Goal: Transaction & Acquisition: Purchase product/service

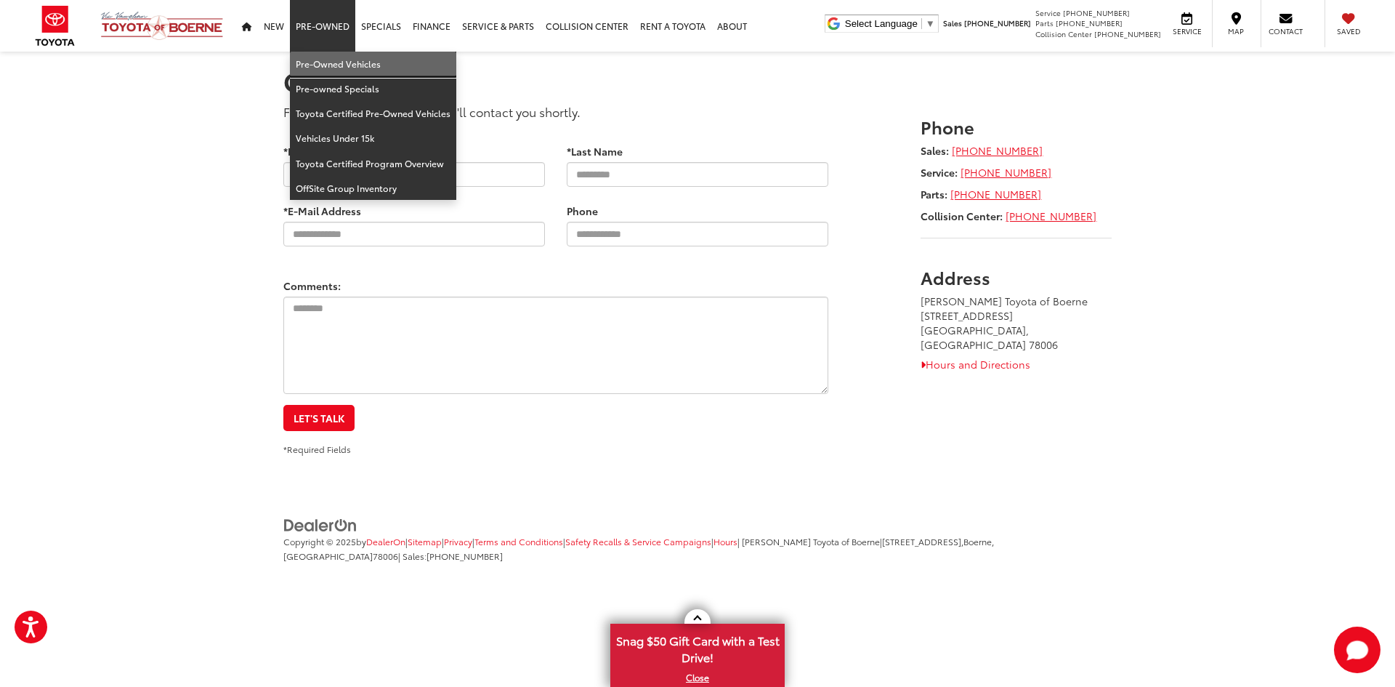
click at [335, 63] on link "Pre-Owned Vehicles" at bounding box center [373, 64] width 166 height 25
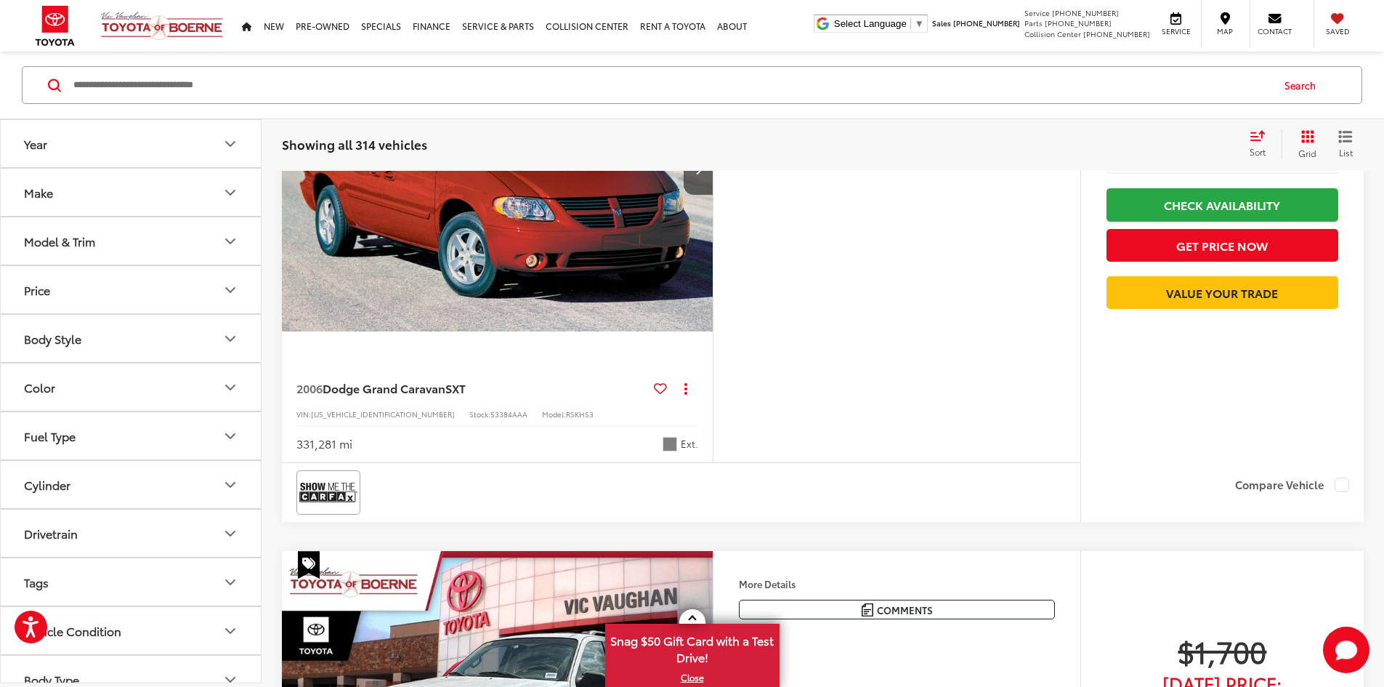
scroll to position [73, 0]
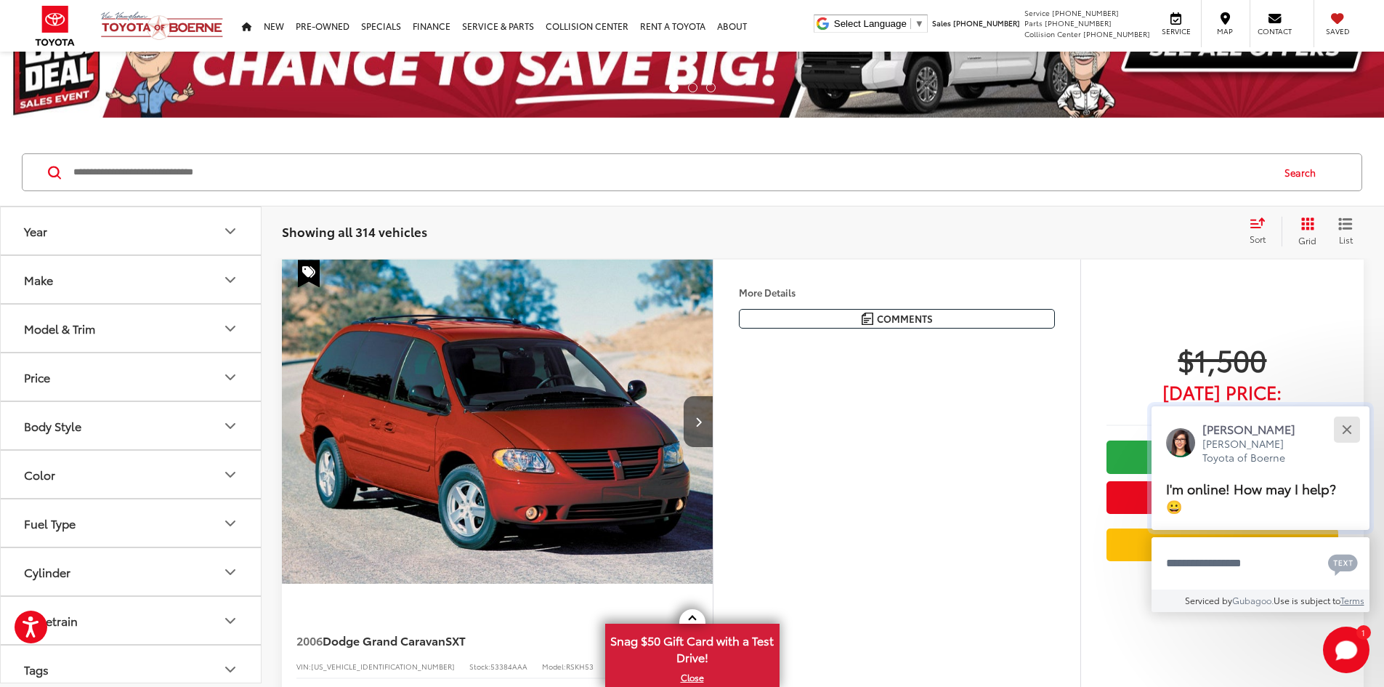
click at [1350, 426] on div "Close" at bounding box center [1346, 428] width 9 height 9
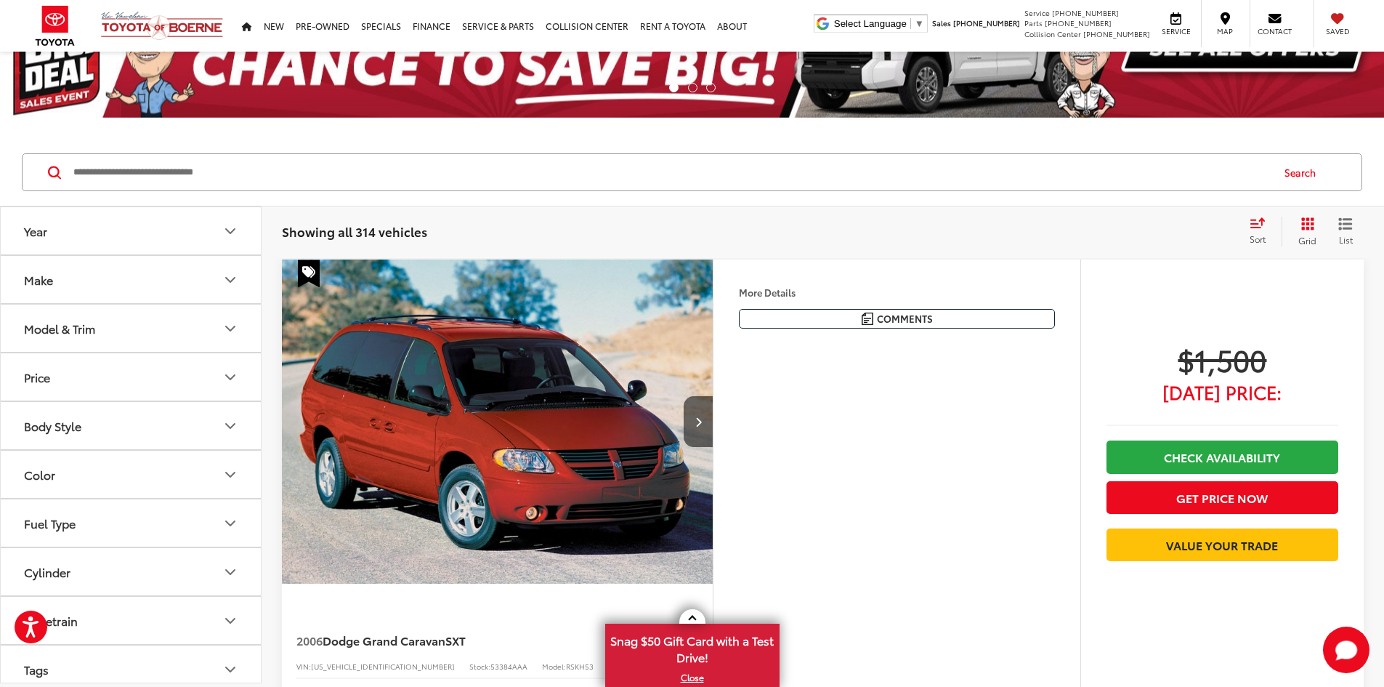
click at [62, 334] on div "Model & Trim" at bounding box center [59, 328] width 71 height 14
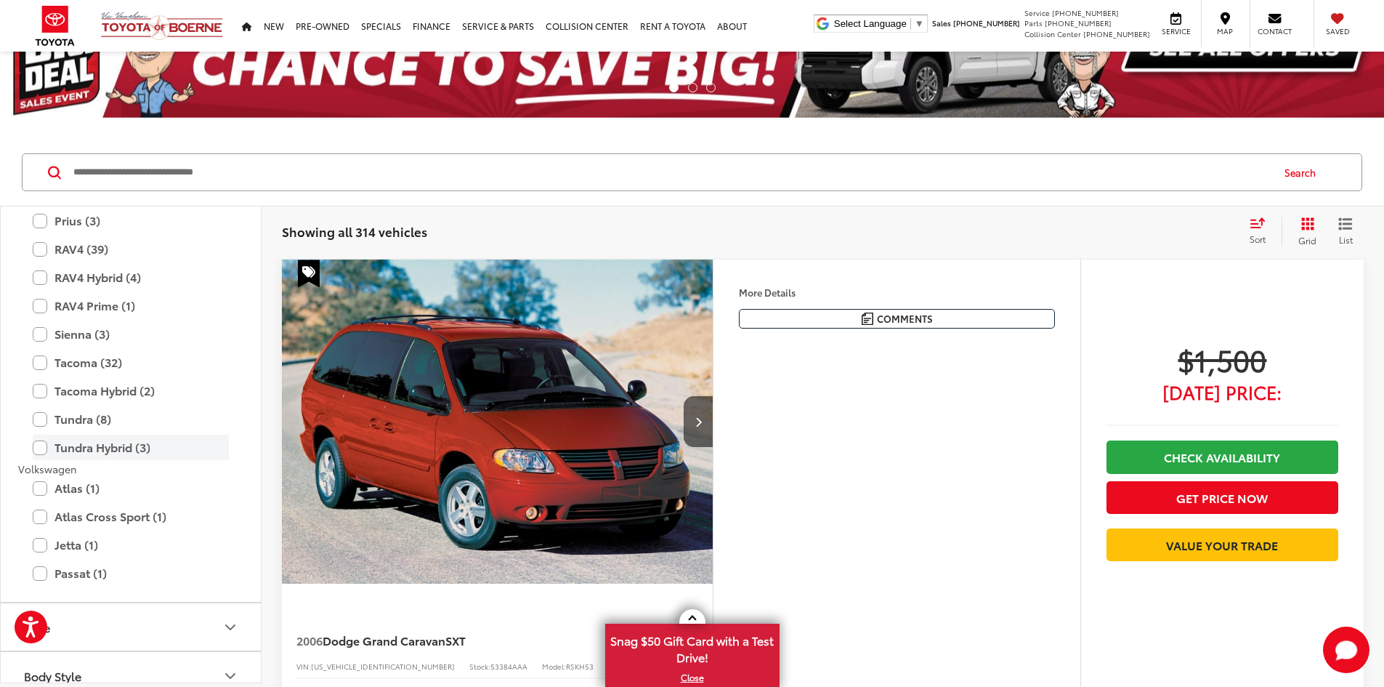
scroll to position [2979, 0]
click at [82, 355] on label "Tacoma (32)" at bounding box center [131, 358] width 196 height 25
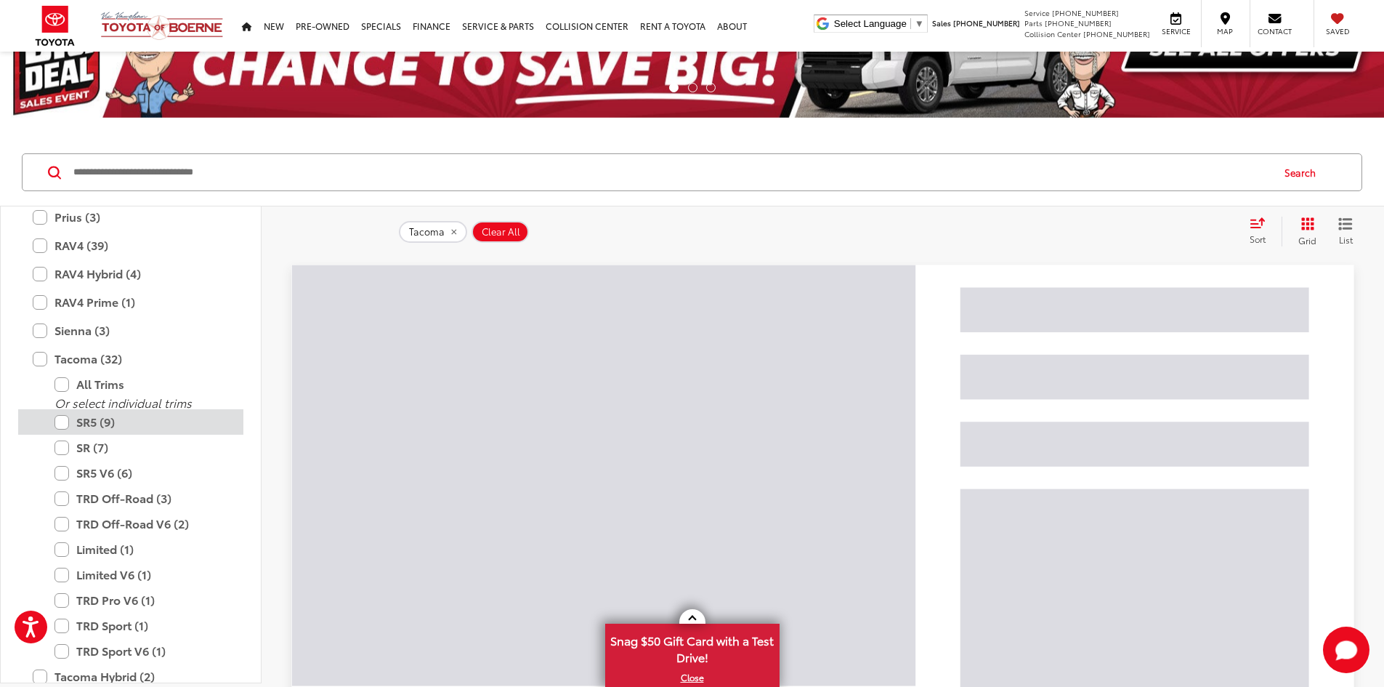
click at [76, 419] on label "SR5 (9)" at bounding box center [141, 421] width 174 height 25
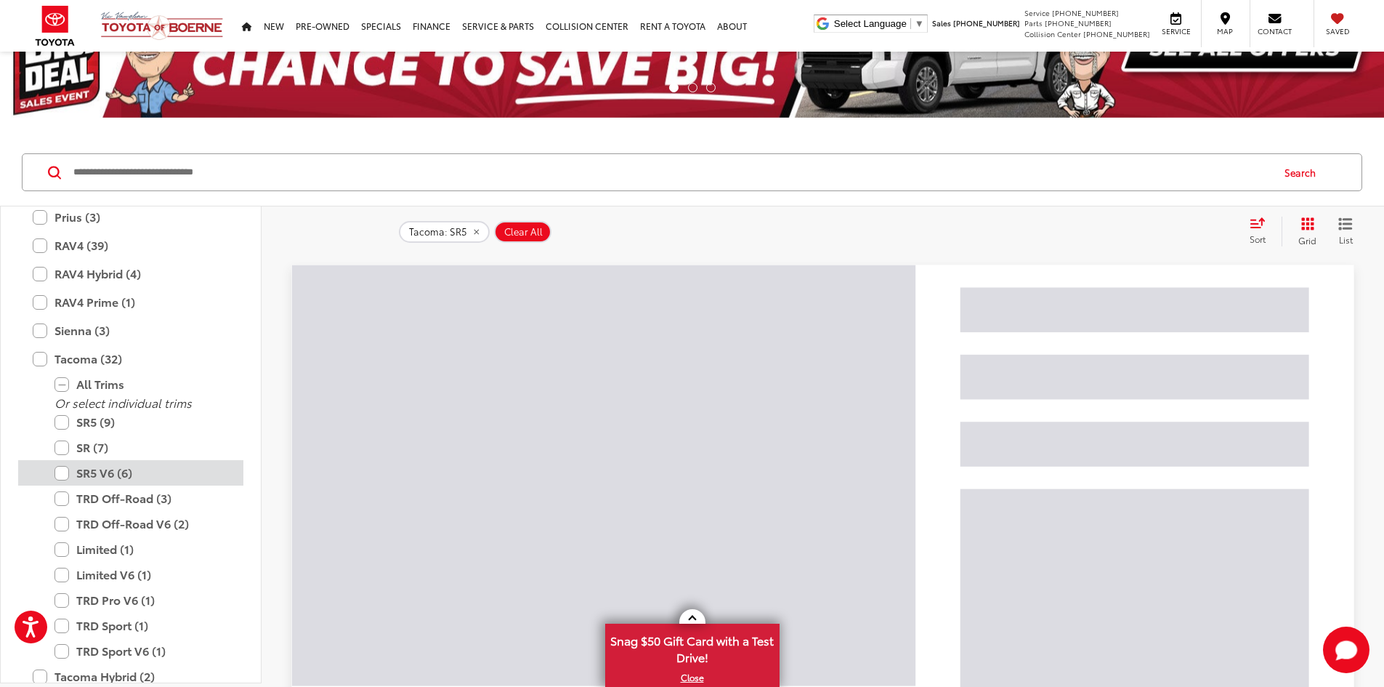
click at [86, 472] on label "SR5 V6 (6)" at bounding box center [141, 472] width 174 height 25
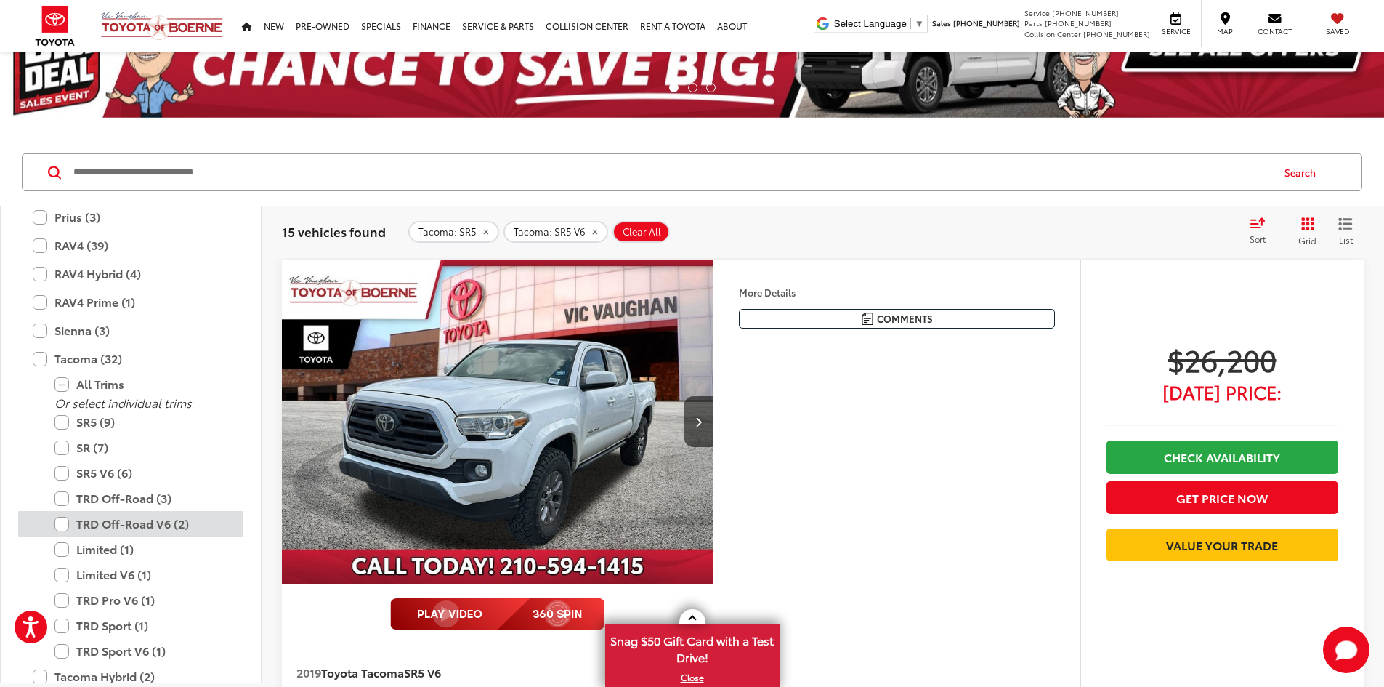
click at [122, 531] on label "TRD Off-Road V6 (2)" at bounding box center [141, 523] width 174 height 25
click at [111, 502] on label "TRD Off-Road (3)" at bounding box center [141, 497] width 174 height 25
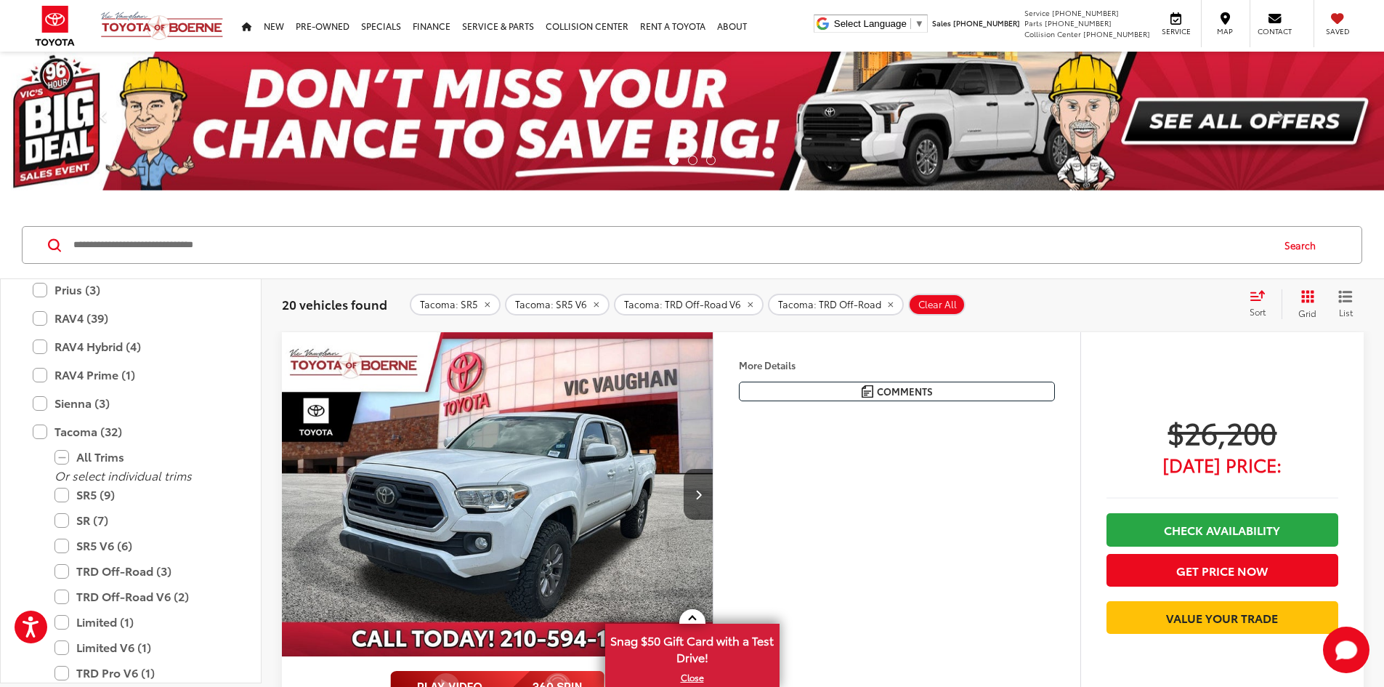
click at [601, 436] on img "2019 Toyota Tacoma SR5 V6 0" at bounding box center [497, 494] width 433 height 325
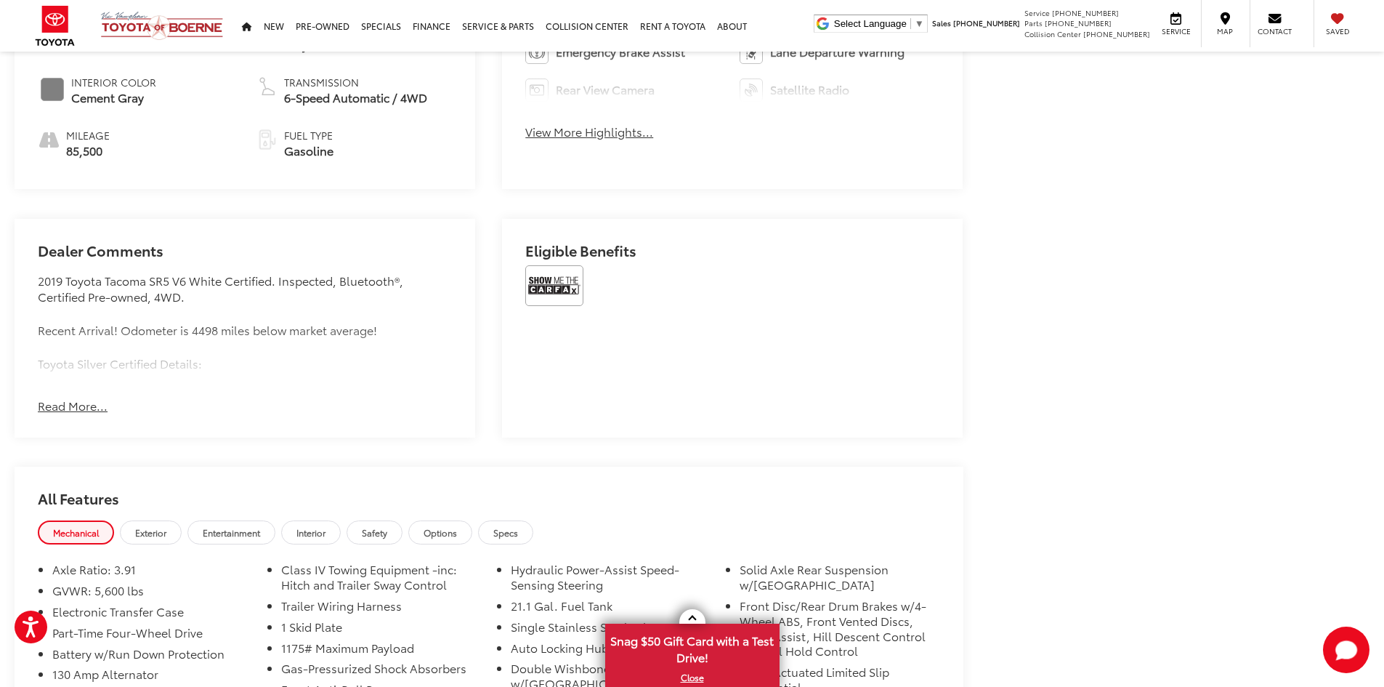
scroll to position [945, 0]
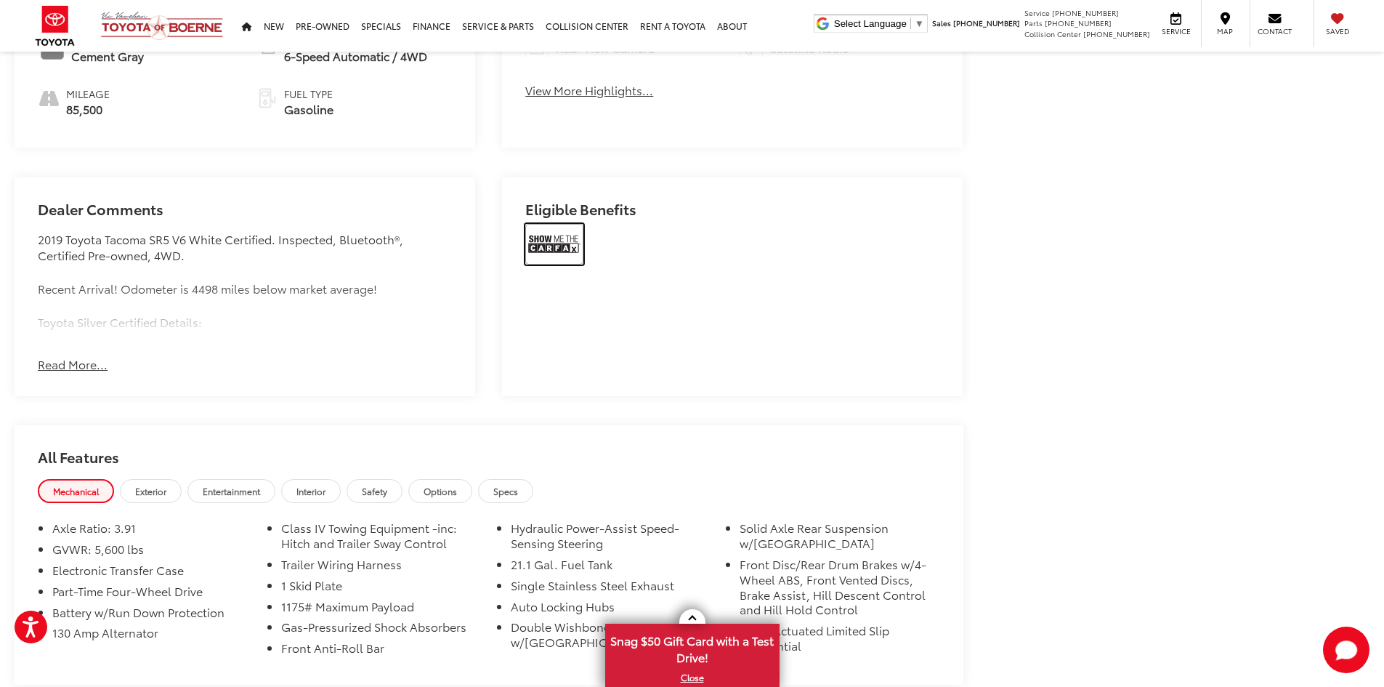
click at [555, 242] on img at bounding box center [554, 244] width 58 height 41
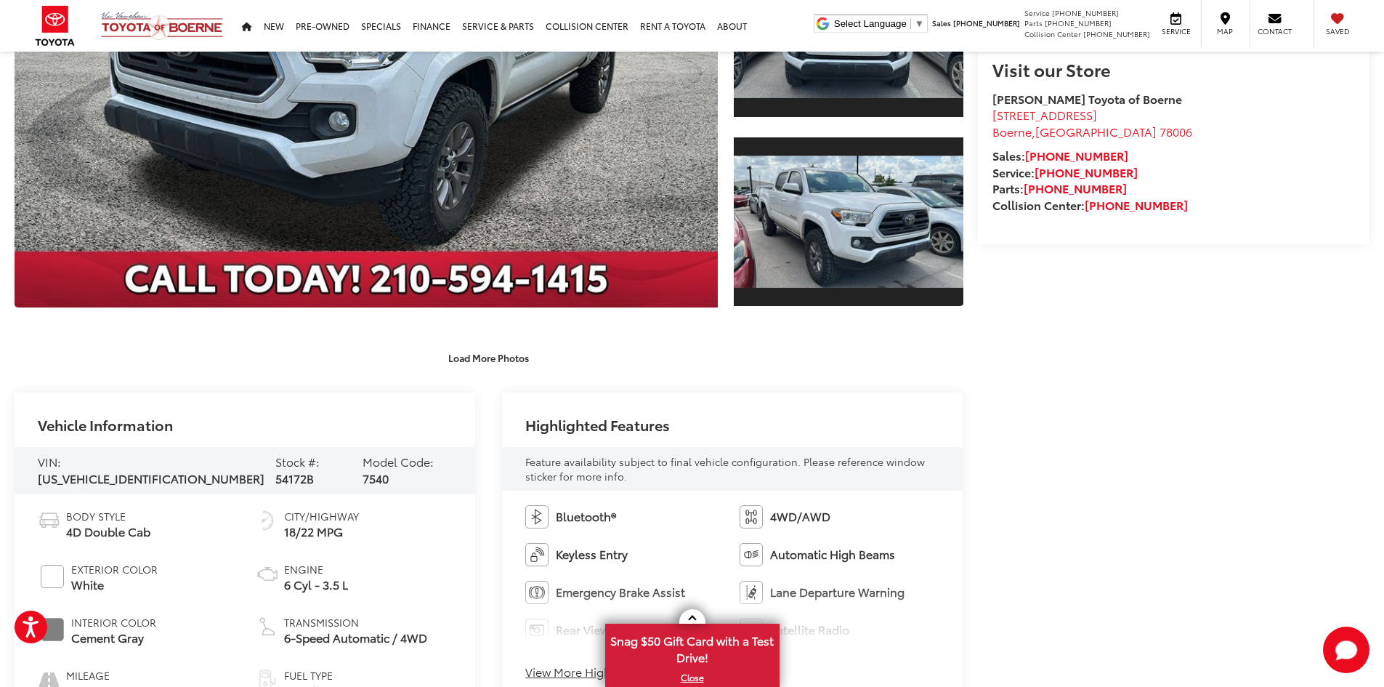
scroll to position [0, 0]
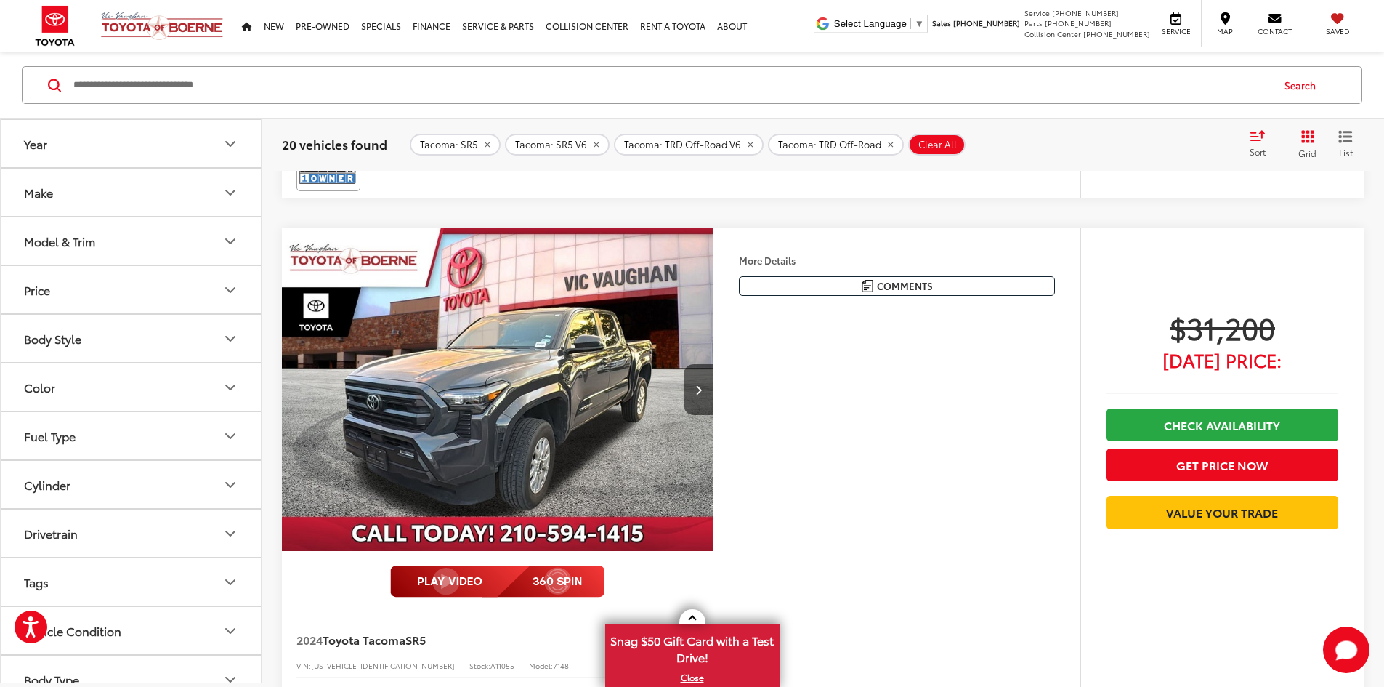
scroll to position [4069, 0]
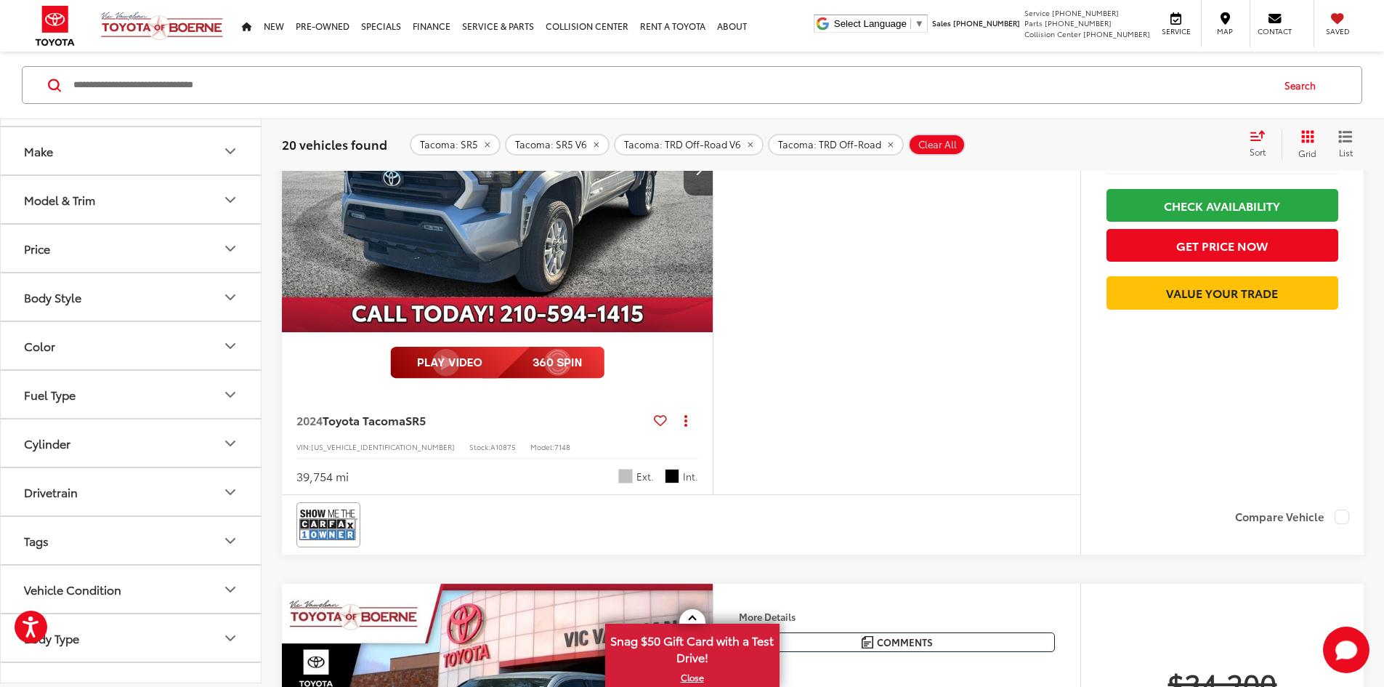
scroll to position [70, 0]
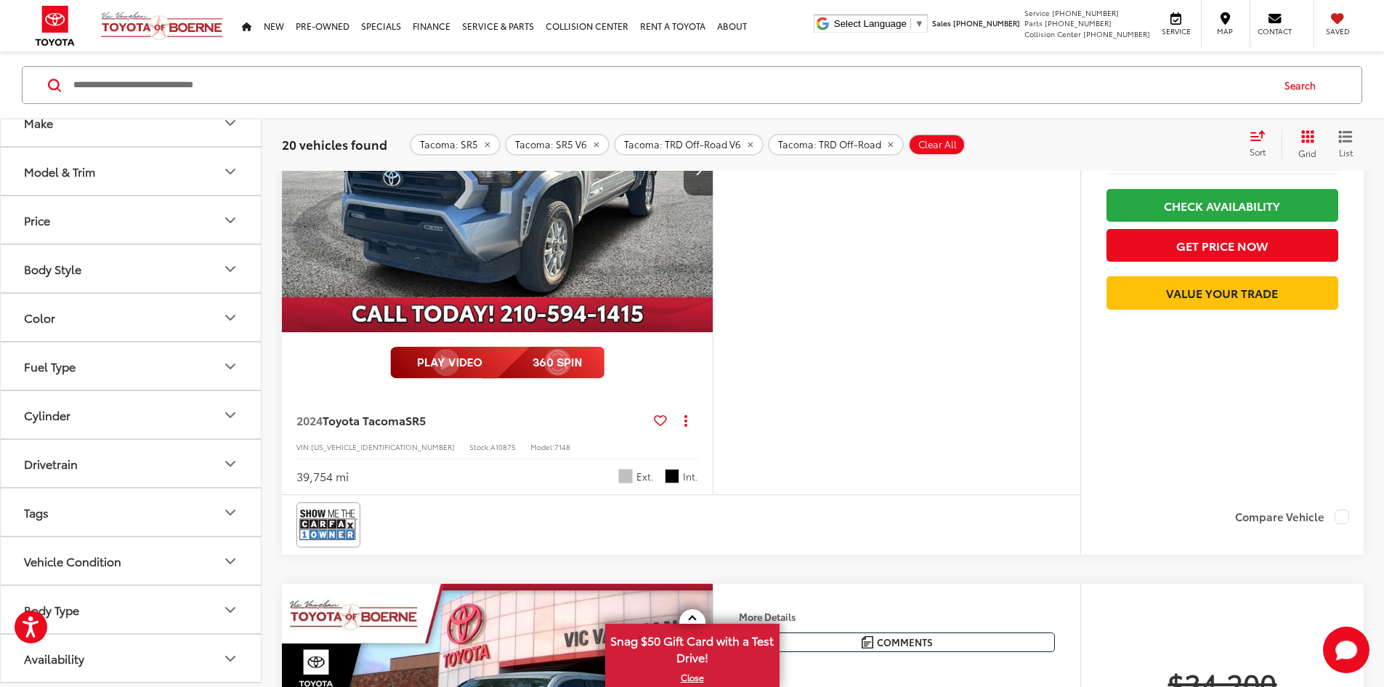
click at [77, 460] on button "Drivetrain" at bounding box center [132, 463] width 262 height 47
click at [36, 496] on label "4WD (8)" at bounding box center [48, 499] width 61 height 24
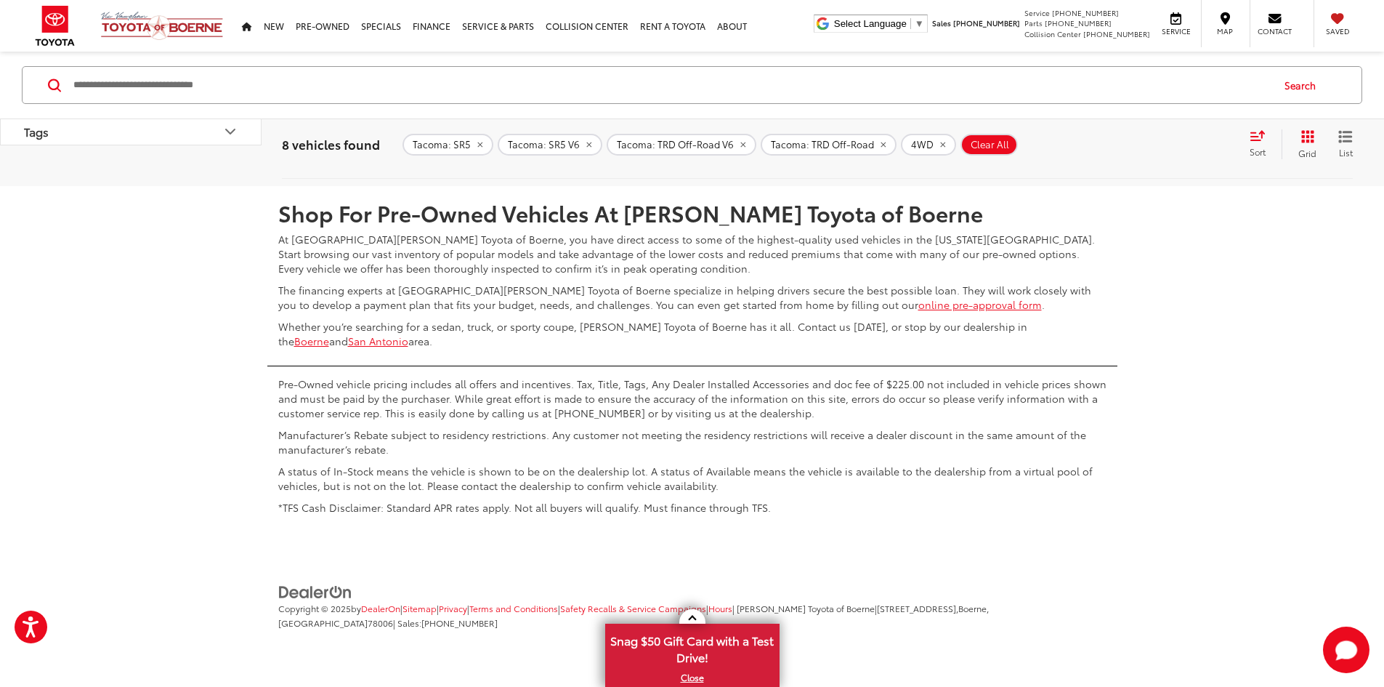
scroll to position [5498, 0]
